Goal: Transaction & Acquisition: Purchase product/service

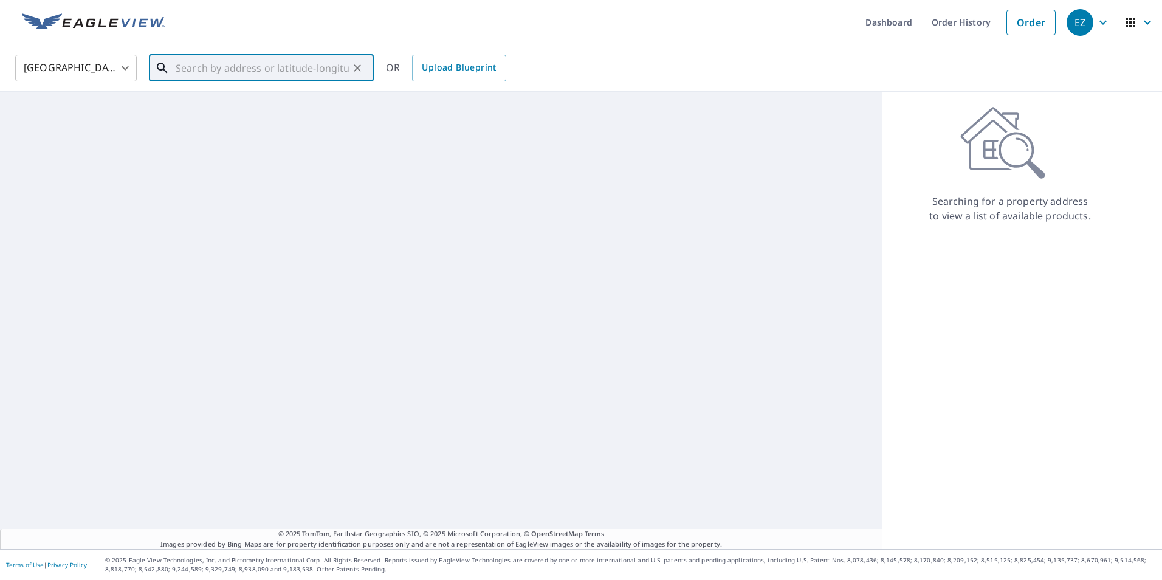
click at [209, 69] on input "text" at bounding box center [262, 68] width 173 height 34
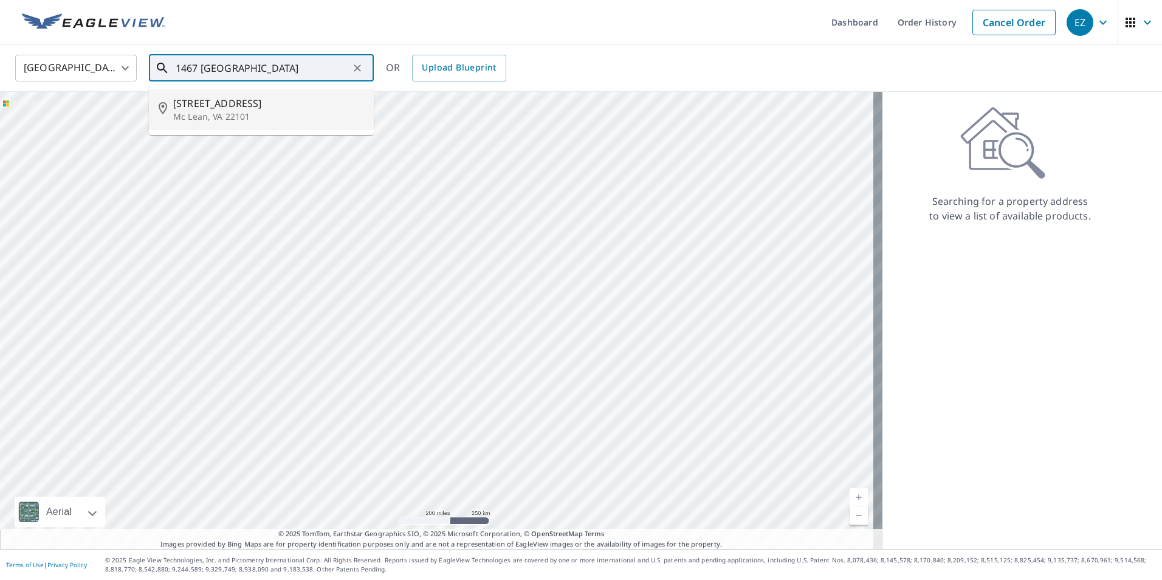
click at [246, 108] on span "[STREET_ADDRESS]" at bounding box center [268, 103] width 191 height 15
type input "[STREET_ADDRESS][PERSON_NAME]"
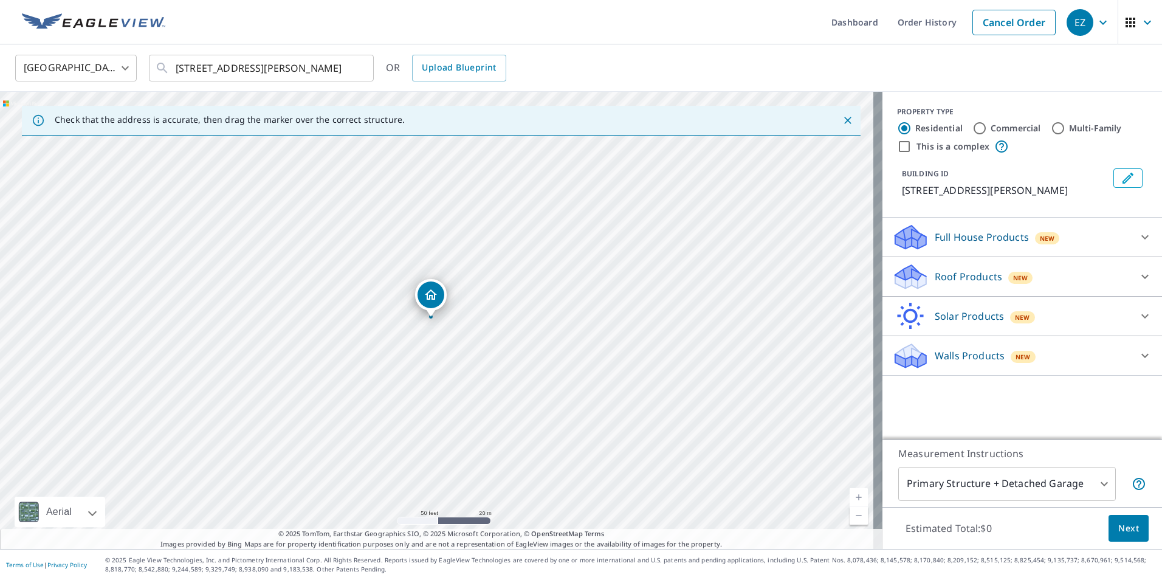
drag, startPoint x: 425, startPoint y: 292, endPoint x: 414, endPoint y: 382, distance: 90.0
click at [414, 382] on div "[STREET_ADDRESS][PERSON_NAME]" at bounding box center [441, 320] width 882 height 457
click at [924, 274] on div "Roof Products New" at bounding box center [1011, 277] width 238 height 29
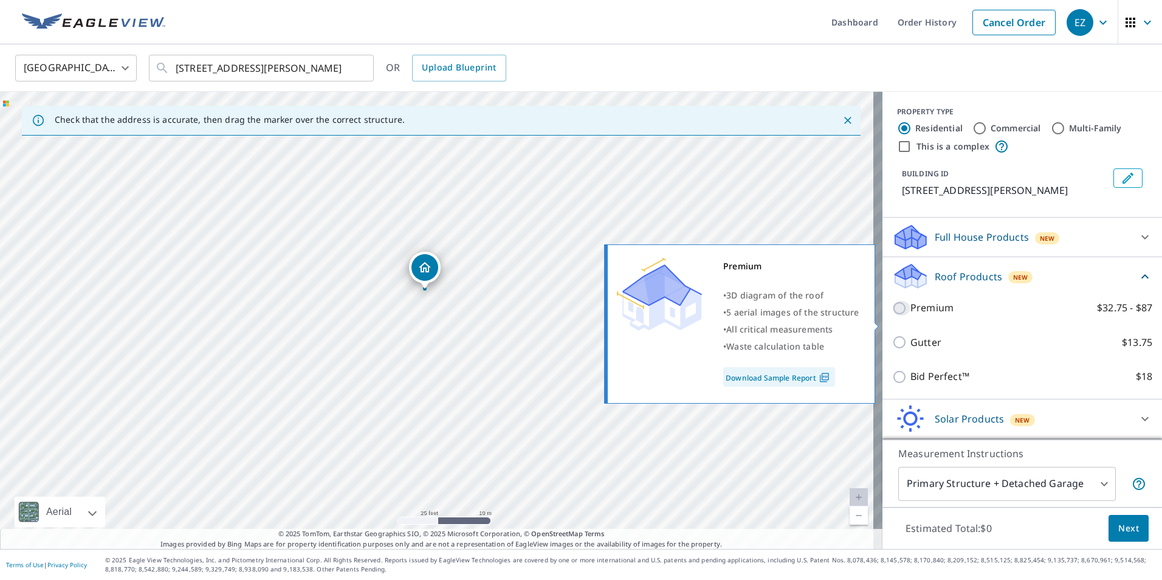
click at [892, 315] on input "Premium $32.75 - $87" at bounding box center [901, 308] width 18 height 15
checkbox input "true"
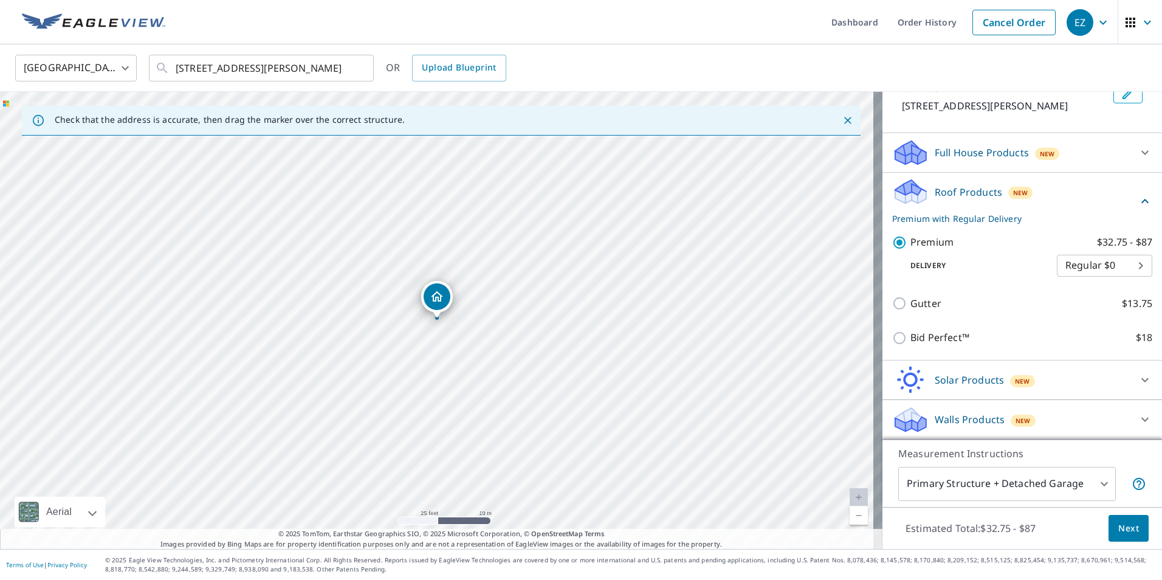
scroll to position [99, 0]
click at [1118, 527] on span "Next" at bounding box center [1128, 528] width 21 height 15
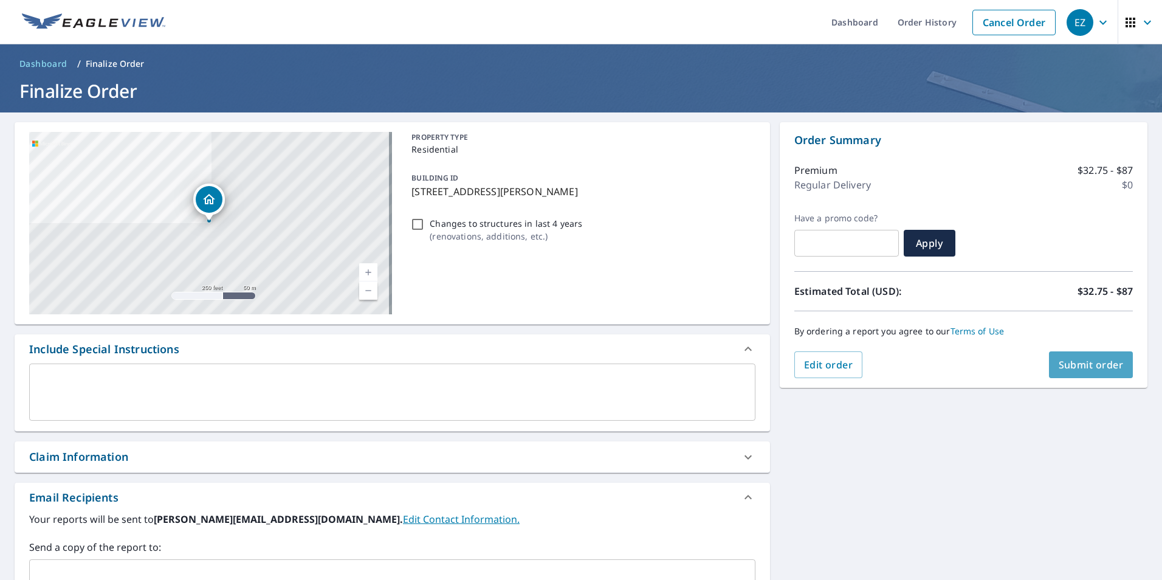
click at [1070, 366] on span "Submit order" at bounding box center [1091, 364] width 65 height 13
